Goal: Transaction & Acquisition: Obtain resource

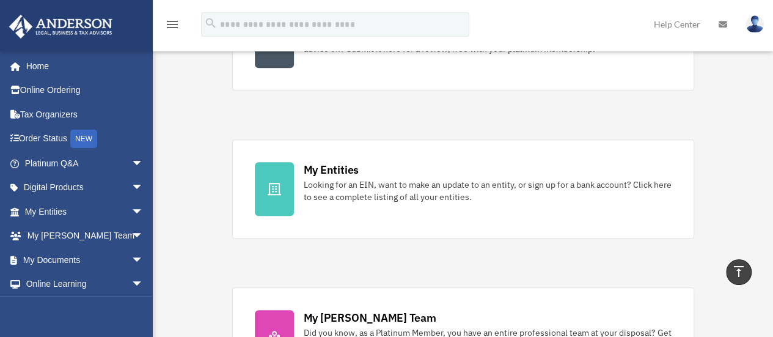
scroll to position [285, 0]
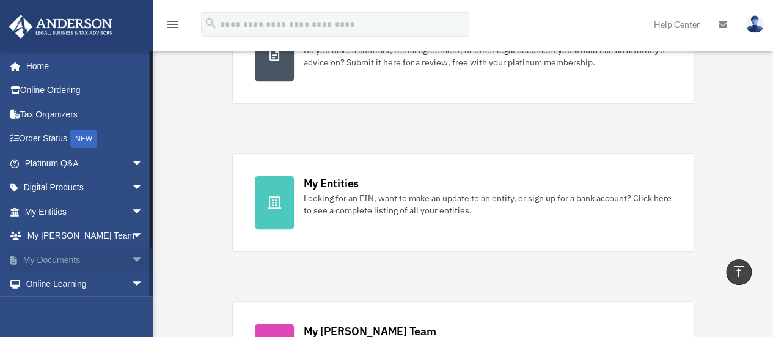
click at [70, 261] on link "My Documents arrow_drop_down" at bounding box center [85, 259] width 153 height 24
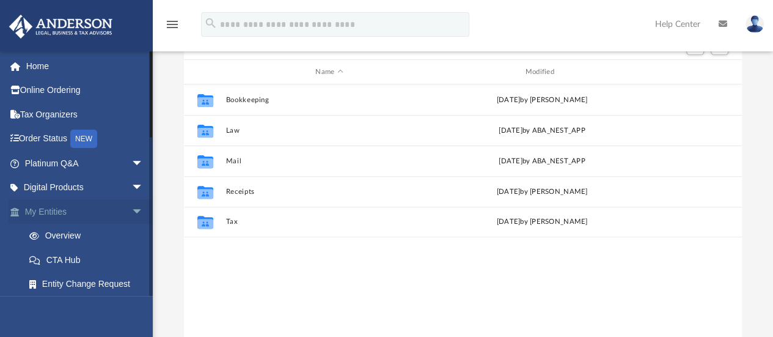
scroll to position [81, 0]
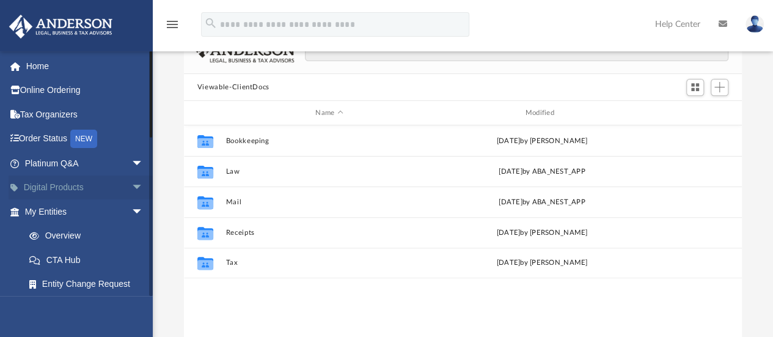
click at [131, 182] on span "arrow_drop_down" at bounding box center [143, 187] width 24 height 25
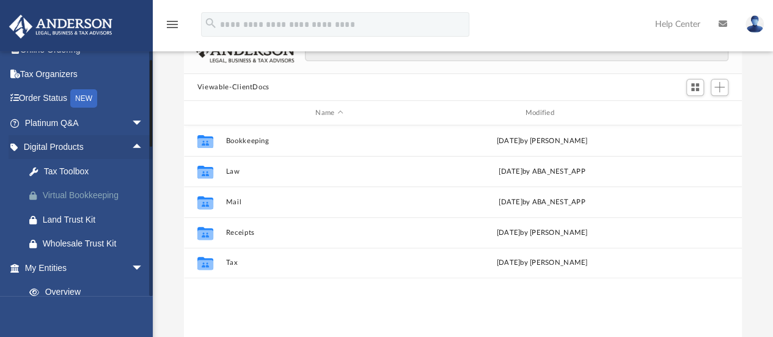
scroll to position [0, 0]
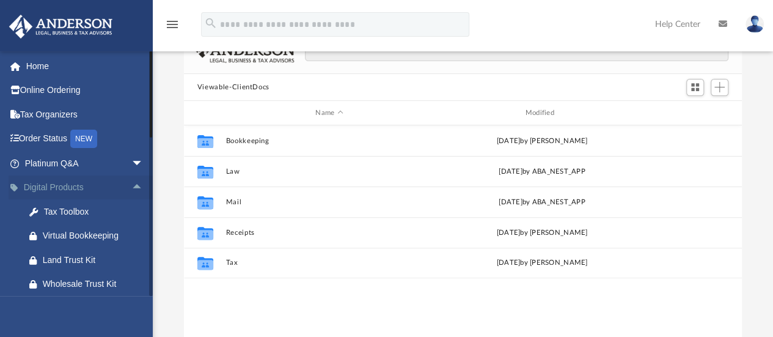
click at [131, 186] on span "arrow_drop_up" at bounding box center [143, 187] width 24 height 25
click at [131, 207] on span "arrow_drop_down" at bounding box center [143, 211] width 24 height 25
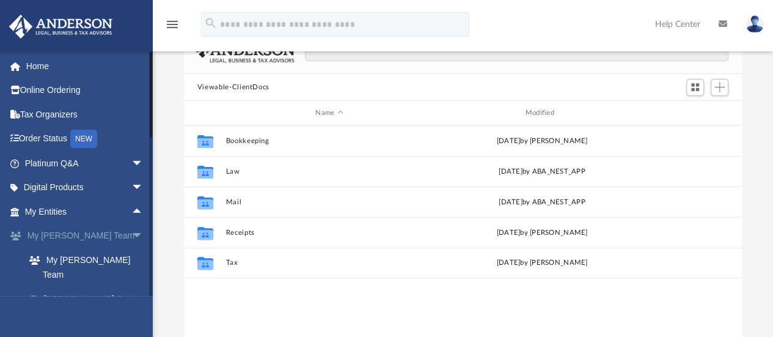
click at [131, 229] on span "arrow_drop_down" at bounding box center [143, 236] width 24 height 25
click at [116, 262] on link "My Documents arrow_drop_down" at bounding box center [85, 259] width 153 height 24
click at [131, 258] on span "arrow_drop_down" at bounding box center [143, 259] width 24 height 25
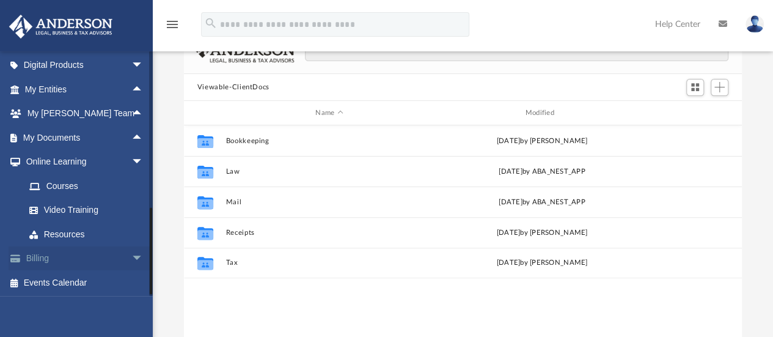
scroll to position [123, 0]
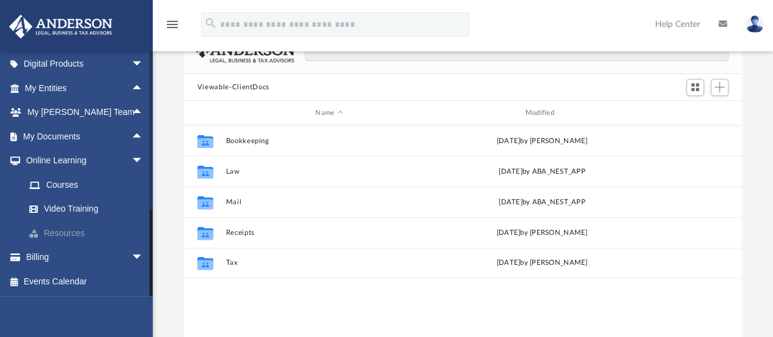
click at [86, 230] on link "Resources" at bounding box center [89, 233] width 145 height 24
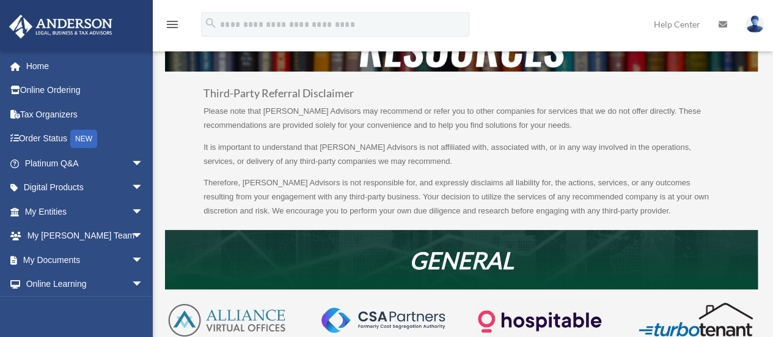
scroll to position [144, 0]
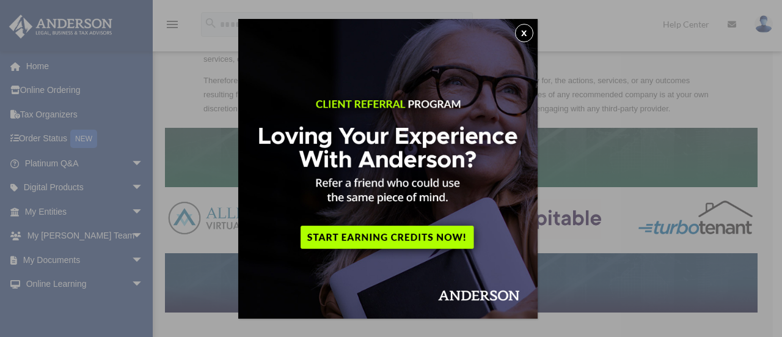
click at [527, 37] on button "x" at bounding box center [524, 33] width 18 height 18
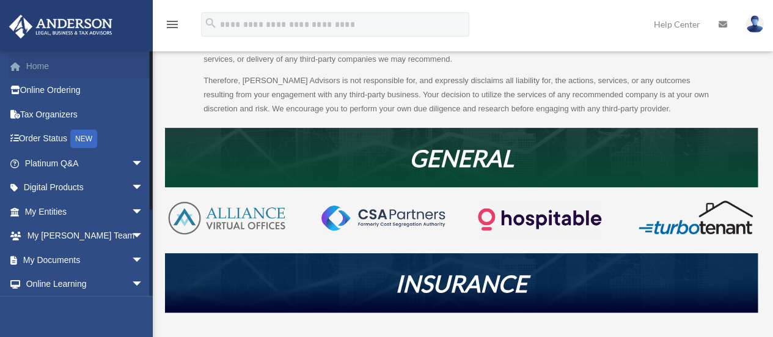
click at [43, 72] on link "Home" at bounding box center [85, 66] width 153 height 24
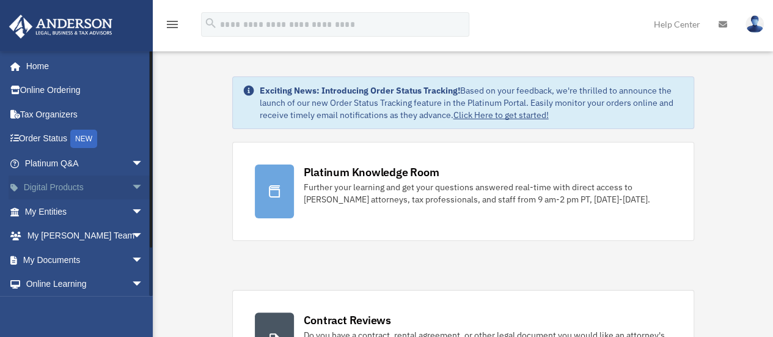
click at [131, 184] on span "arrow_drop_down" at bounding box center [143, 187] width 24 height 25
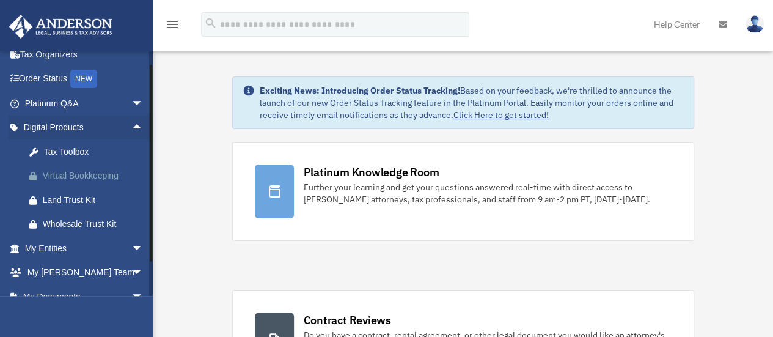
scroll to position [40, 0]
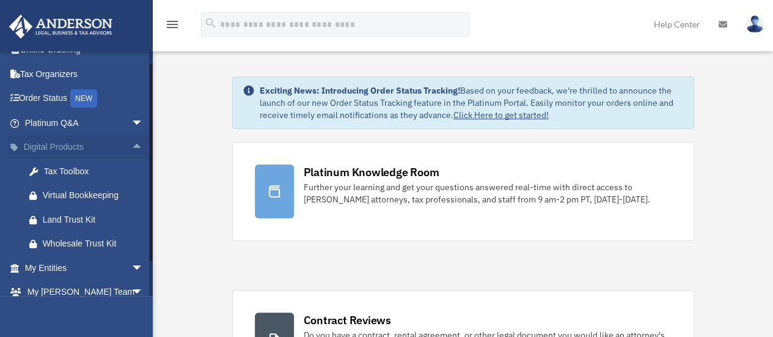
click at [131, 145] on span "arrow_drop_up" at bounding box center [143, 147] width 24 height 25
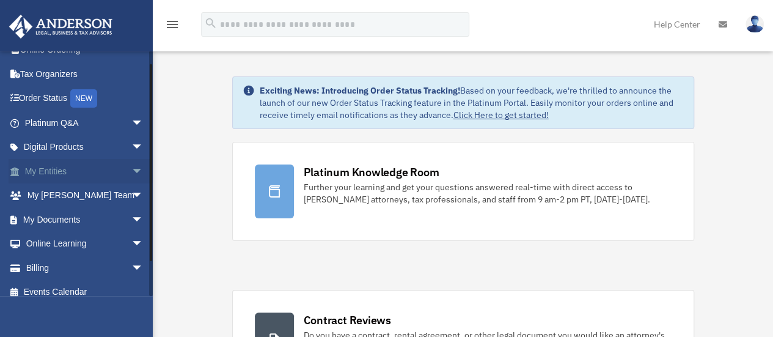
click at [132, 167] on span "arrow_drop_down" at bounding box center [143, 171] width 24 height 25
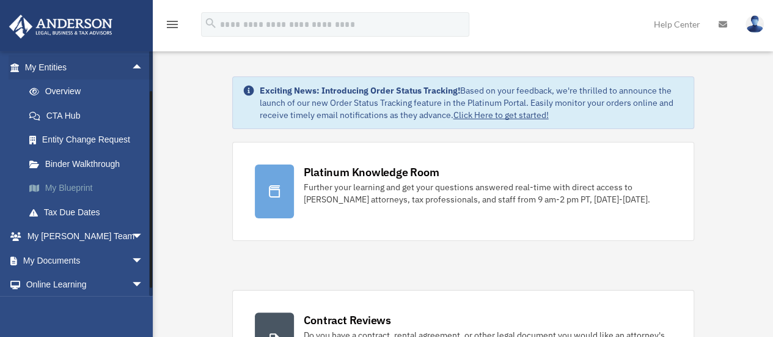
scroll to position [163, 0]
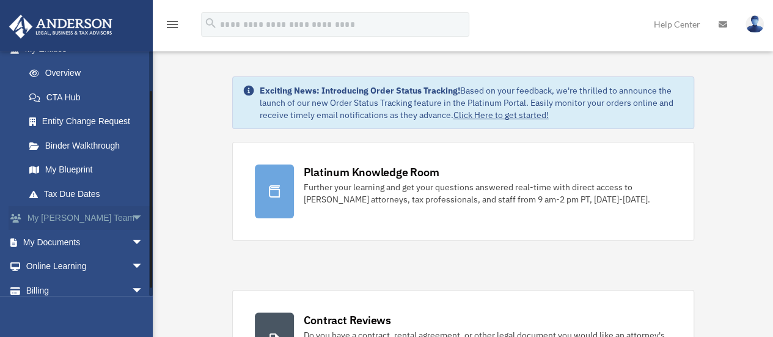
click at [131, 211] on span "arrow_drop_down" at bounding box center [143, 218] width 24 height 25
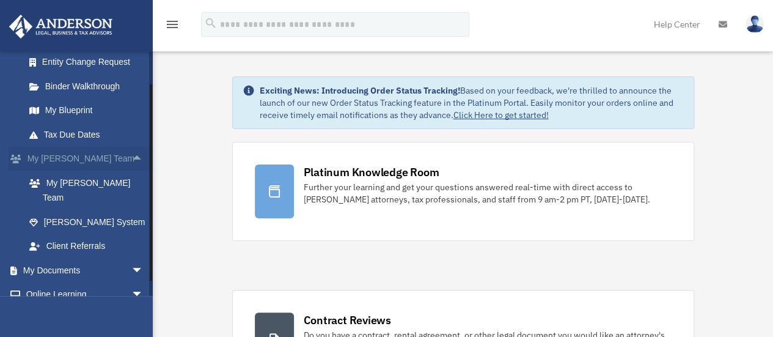
scroll to position [244, 0]
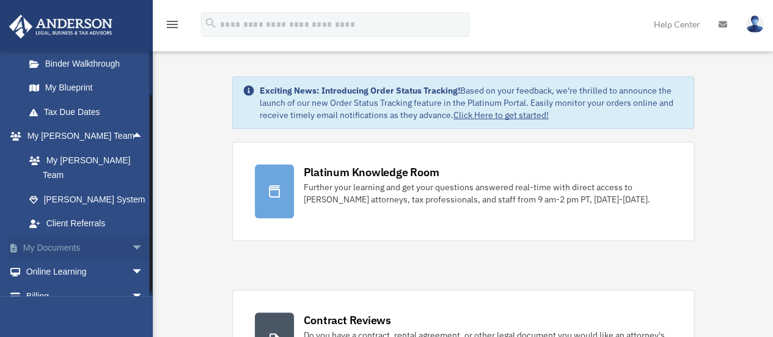
click at [131, 235] on span "arrow_drop_down" at bounding box center [143, 247] width 24 height 25
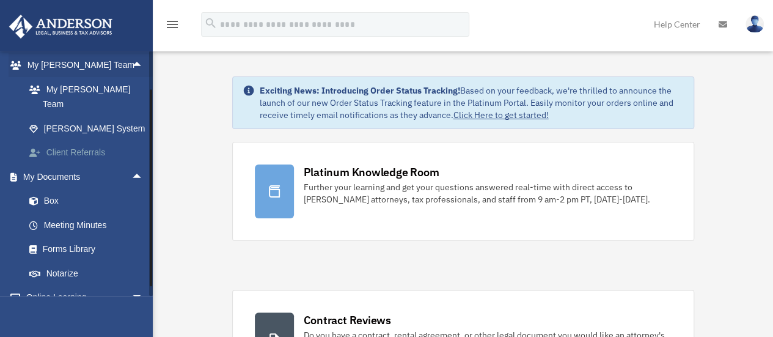
scroll to position [326, 0]
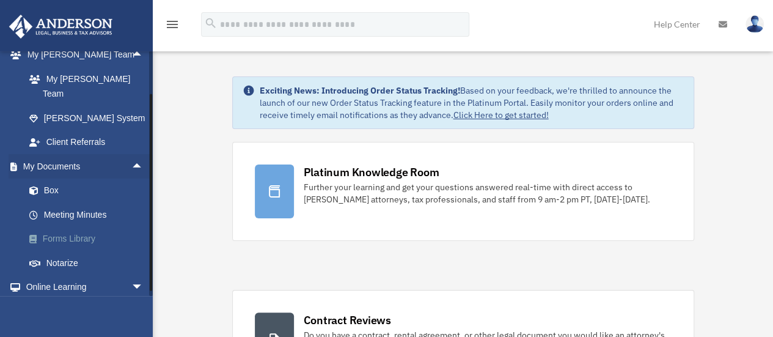
click at [67, 227] on link "Forms Library" at bounding box center [89, 239] width 145 height 24
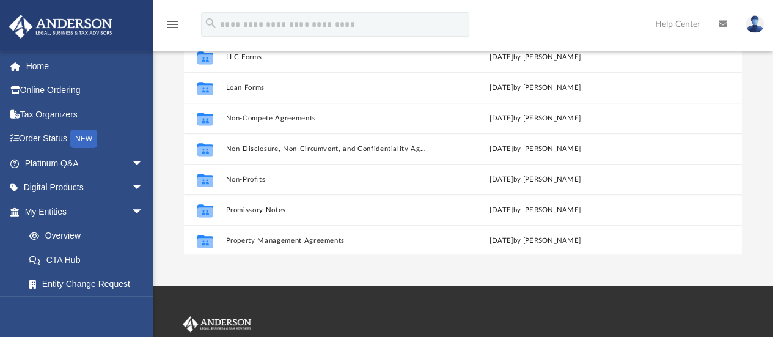
scroll to position [662, 0]
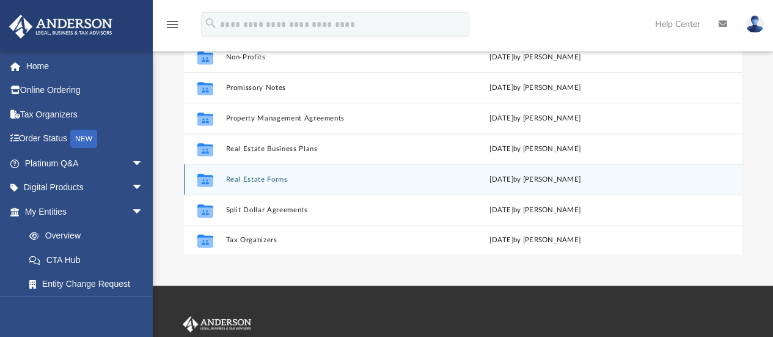
click at [266, 178] on button "Real Estate Forms" at bounding box center [326, 179] width 203 height 8
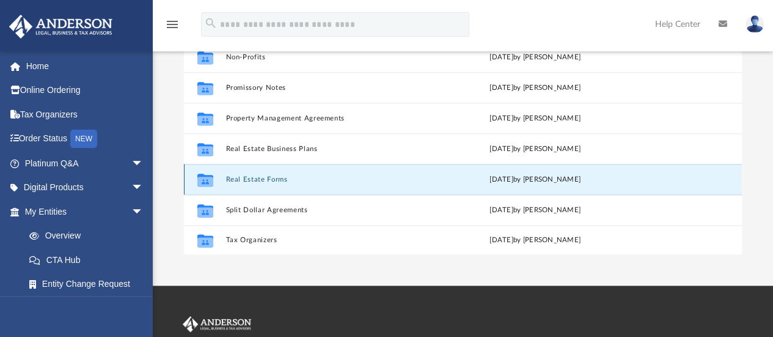
click at [229, 177] on button "Real Estate Forms" at bounding box center [326, 179] width 203 height 8
click at [241, 175] on button "Real Estate Forms" at bounding box center [326, 179] width 203 height 8
click at [640, 169] on div "Collaborated Folder Real Estate Forms [DATE] by [PERSON_NAME]" at bounding box center [463, 179] width 558 height 31
click at [551, 180] on div "[DATE] by [PERSON_NAME]" at bounding box center [535, 179] width 203 height 11
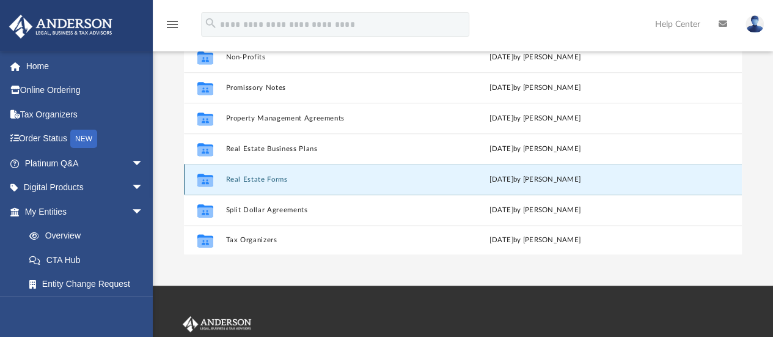
click at [202, 180] on icon "grid" at bounding box center [205, 182] width 16 height 10
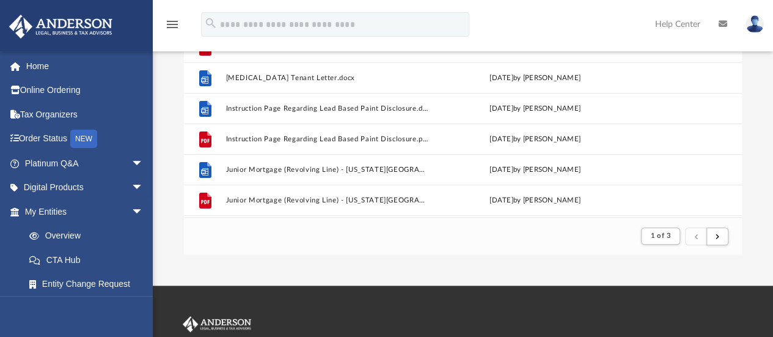
scroll to position [10, 10]
drag, startPoint x: 203, startPoint y: 179, endPoint x: 165, endPoint y: 181, distance: 38.0
click at [165, 181] on div "Forms Library Real Estate Forms Name Modified File Articles of Agreement for De…" at bounding box center [463, 81] width 620 height 348
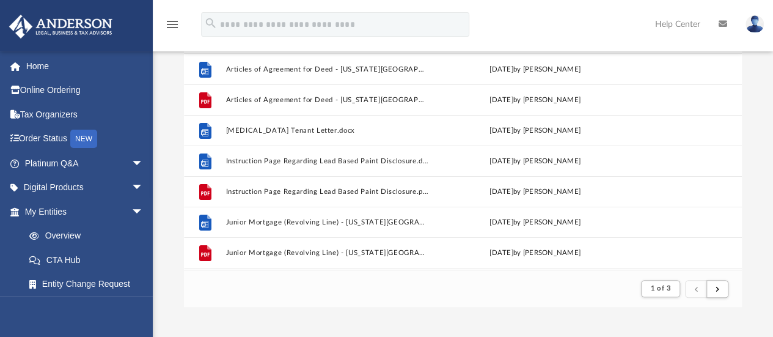
scroll to position [122, 0]
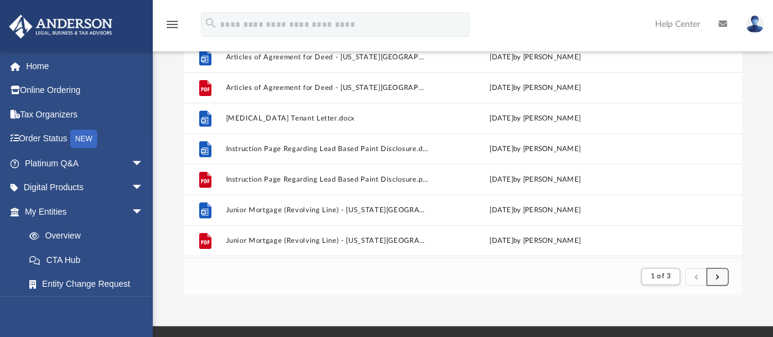
click at [721, 270] on button "submit" at bounding box center [717, 277] width 22 height 18
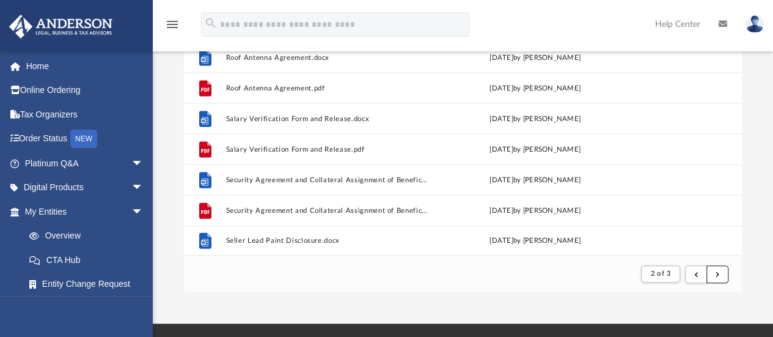
scroll to position [203, 0]
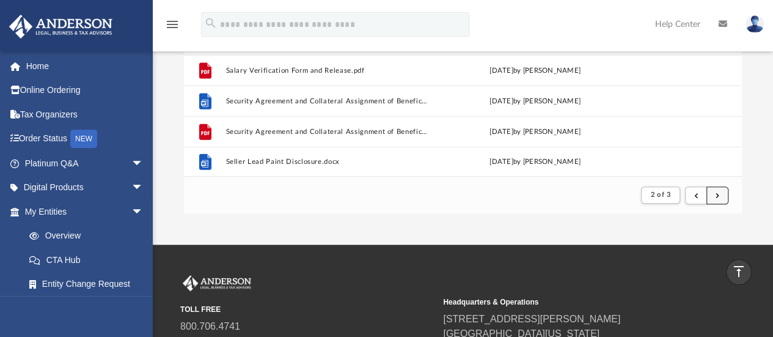
click at [720, 196] on button "submit" at bounding box center [717, 195] width 22 height 18
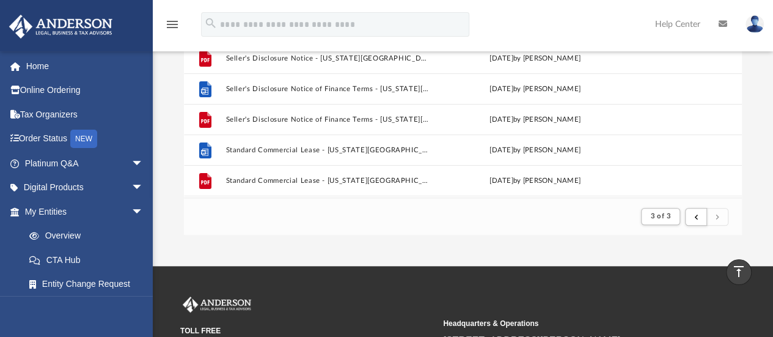
scroll to position [163, 0]
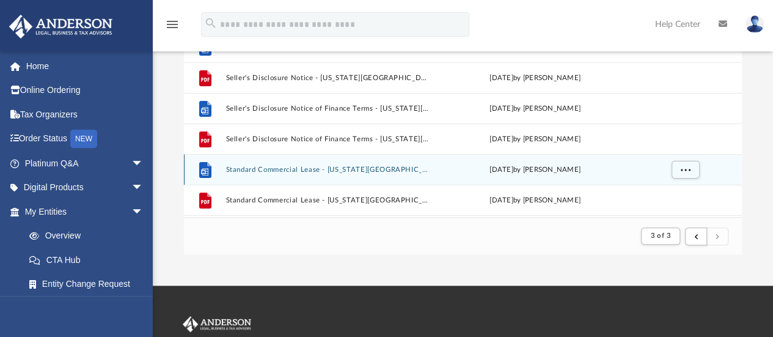
click at [298, 169] on button "Standard Commercial Lease - [US_STATE][GEOGRAPHIC_DATA]docx" at bounding box center [326, 170] width 203 height 8
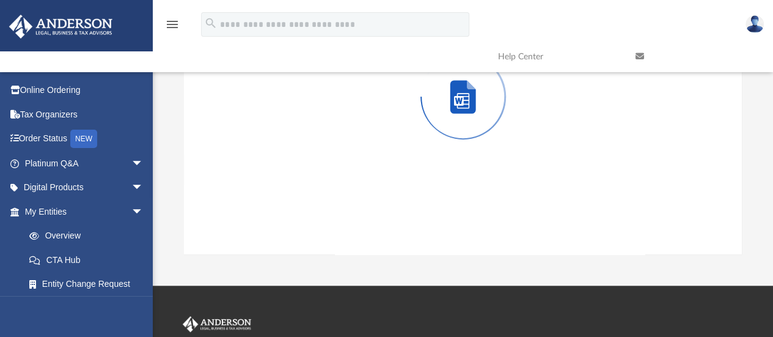
scroll to position [80, 0]
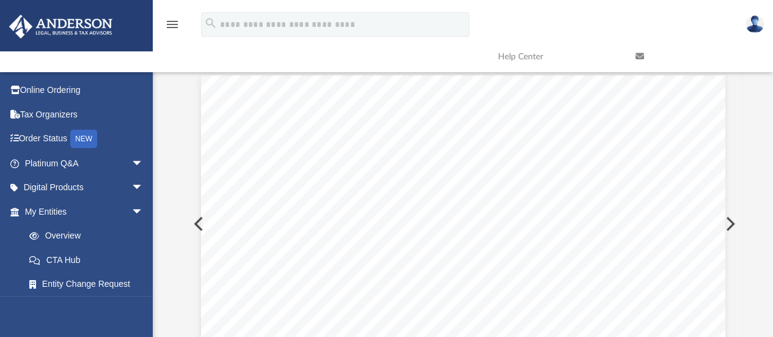
scroll to position [0, 0]
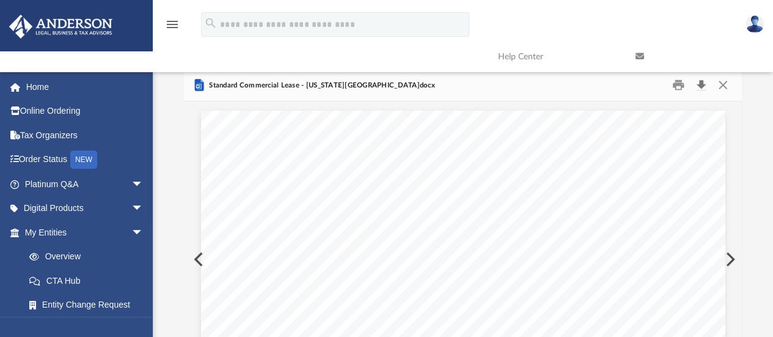
click at [705, 82] on button "Download" at bounding box center [701, 85] width 22 height 19
